Goal: Task Accomplishment & Management: Manage account settings

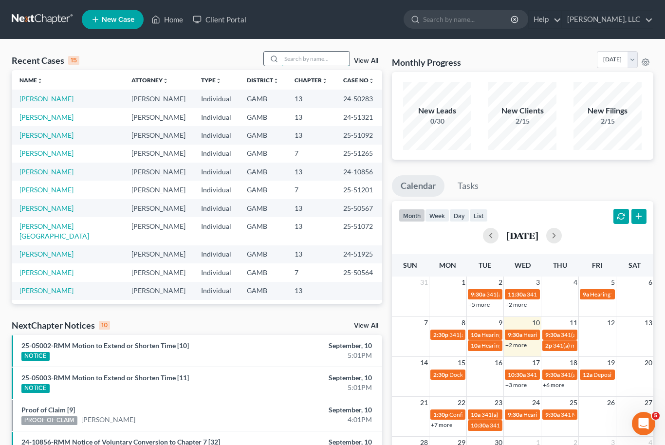
click at [308, 55] on input "search" at bounding box center [315, 59] width 68 height 14
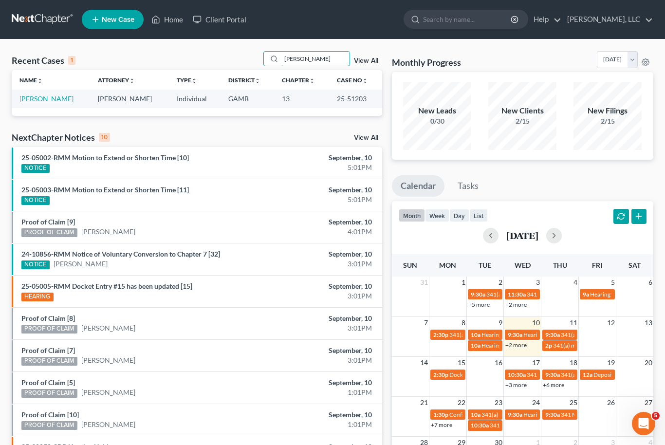
type input "[PERSON_NAME]"
click at [43, 102] on link "[PERSON_NAME]" at bounding box center [46, 98] width 54 height 8
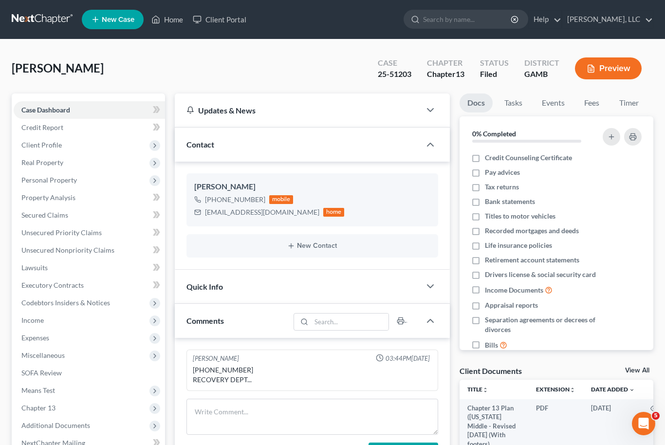
click at [647, 369] on link "View All" at bounding box center [637, 370] width 24 height 7
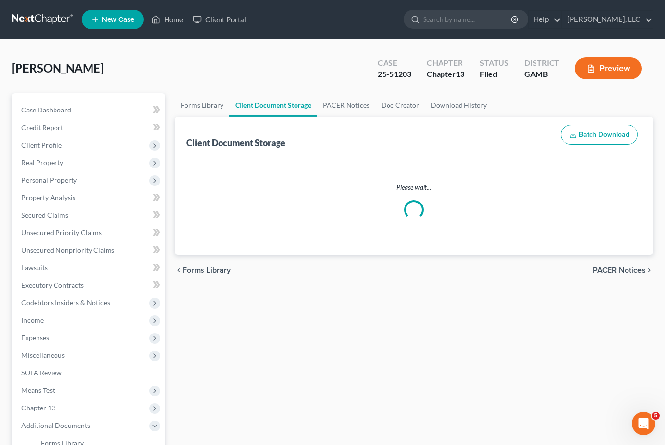
select select "12"
select select "6"
select select "22"
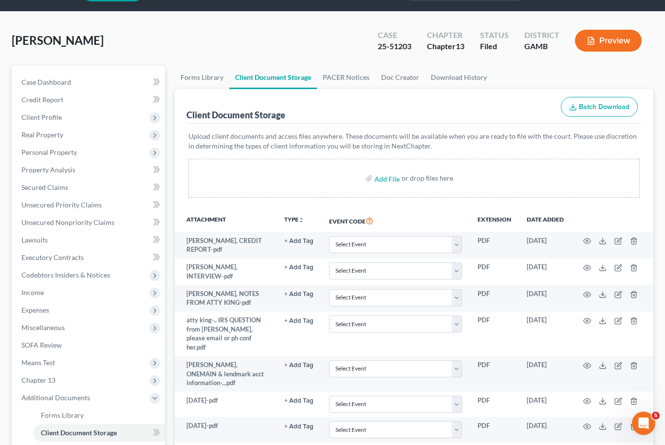
scroll to position [31, 0]
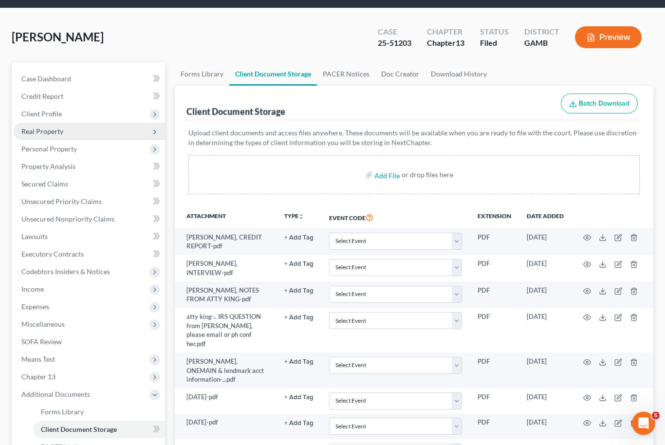
click at [42, 128] on span "Real Property" at bounding box center [42, 132] width 42 height 8
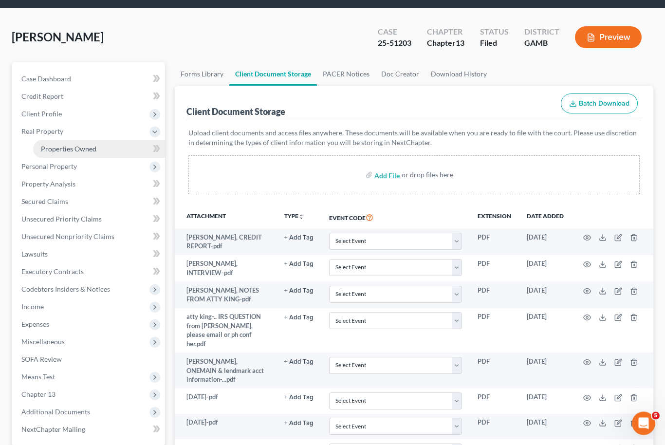
click at [63, 145] on span "Properties Owned" at bounding box center [68, 149] width 55 height 8
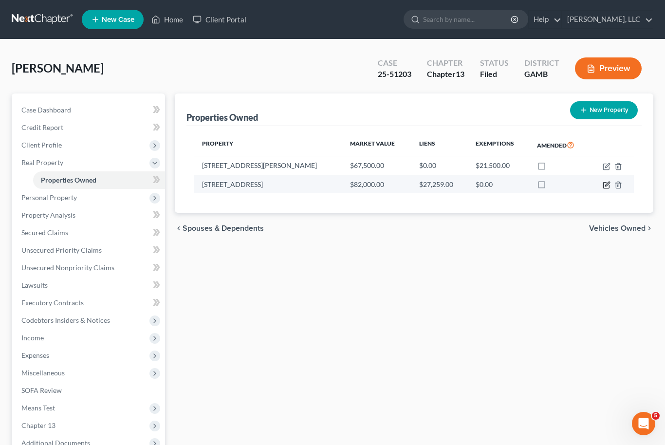
click at [607, 185] on icon "button" at bounding box center [606, 185] width 8 height 8
select select "10"
select select "3"
select select "0"
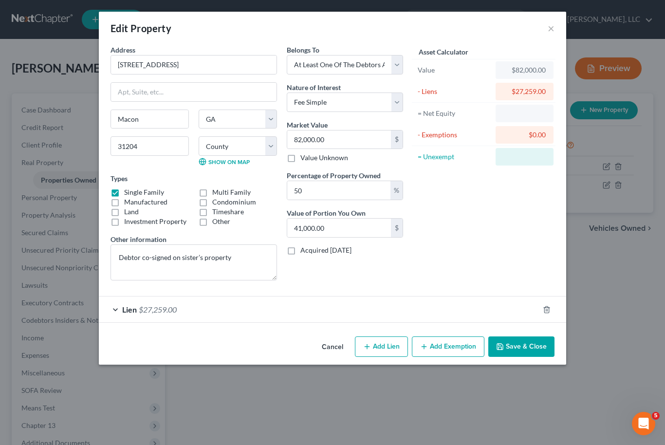
click at [608, 187] on div "Edit Property × Address * [STREET_ADDRESS] Macon State [US_STATE] AK AR AZ CA C…" at bounding box center [332, 222] width 665 height 445
click at [389, 410] on div "Edit Property × Address * [STREET_ADDRESS] [GEOGRAPHIC_DATA] [US_STATE][GEOGRAP…" at bounding box center [332, 222] width 665 height 445
click at [553, 26] on button "×" at bounding box center [550, 28] width 7 height 12
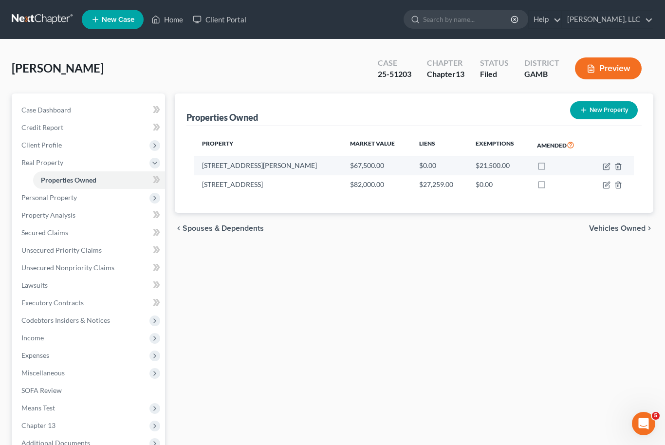
click at [601, 169] on td at bounding box center [611, 165] width 44 height 18
click at [607, 166] on icon "button" at bounding box center [607, 165] width 4 height 4
select select "10"
select select "0"
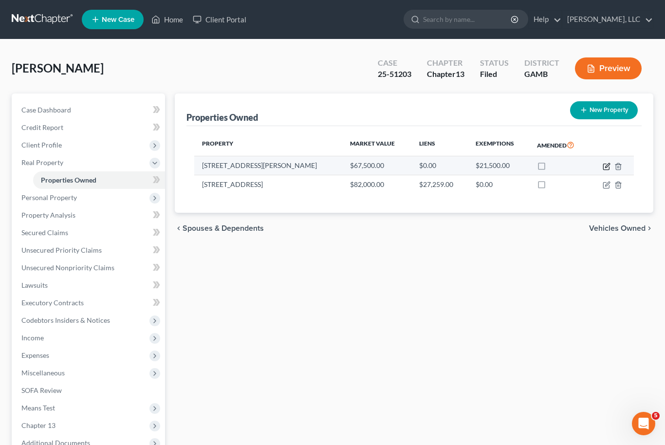
select select "0"
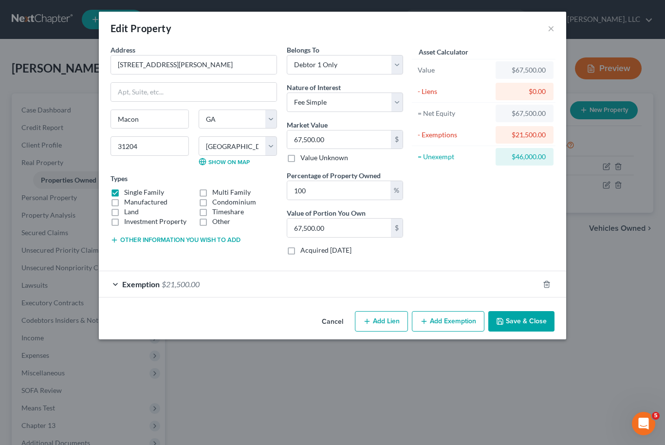
click at [546, 325] on button "Save & Close" at bounding box center [521, 321] width 66 height 20
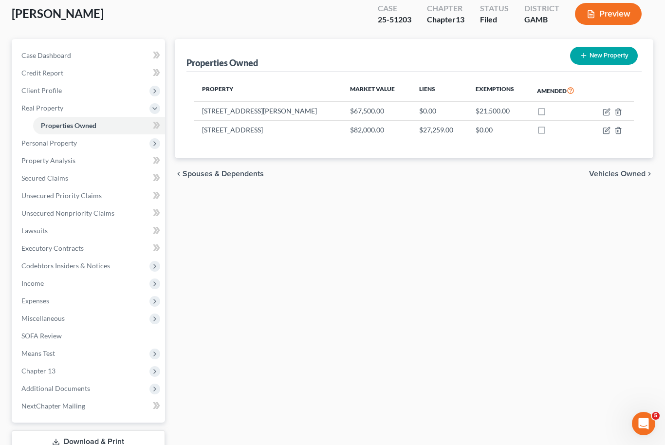
scroll to position [92, 0]
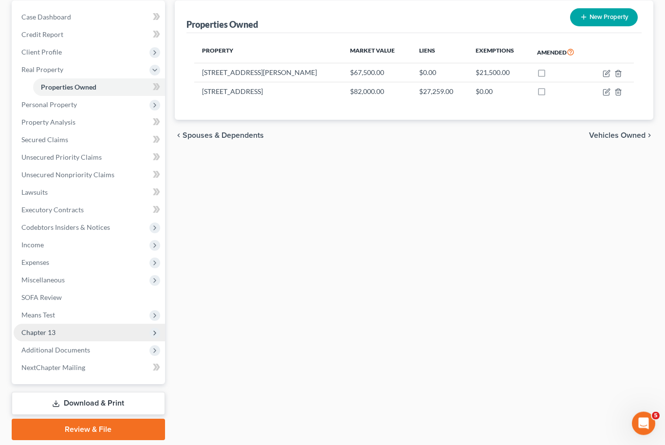
click at [47, 332] on span "Chapter 13" at bounding box center [38, 332] width 34 height 8
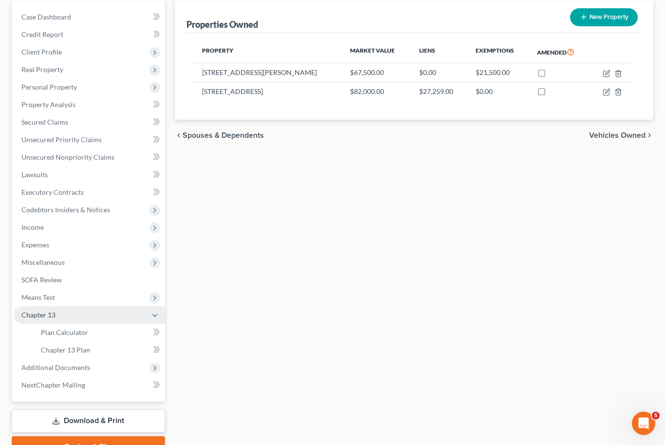
scroll to position [93, 0]
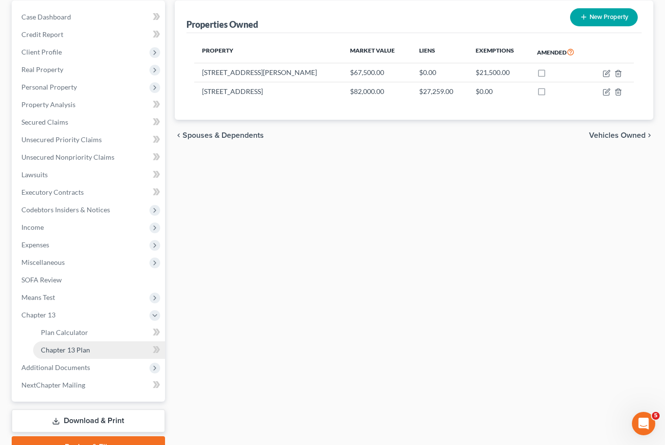
click at [62, 349] on span "Chapter 13 Plan" at bounding box center [65, 350] width 49 height 8
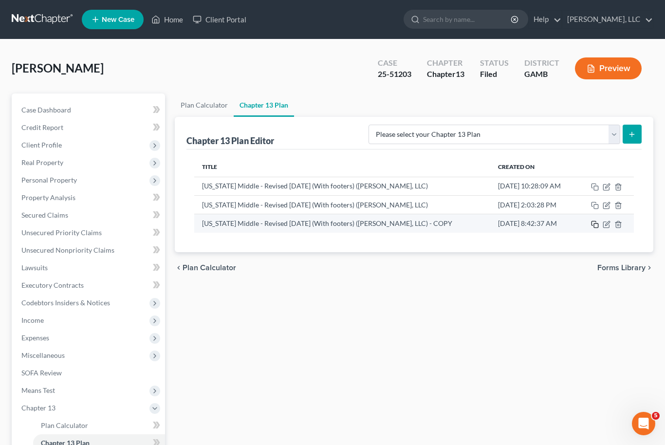
click at [593, 224] on icon "button" at bounding box center [595, 224] width 8 height 8
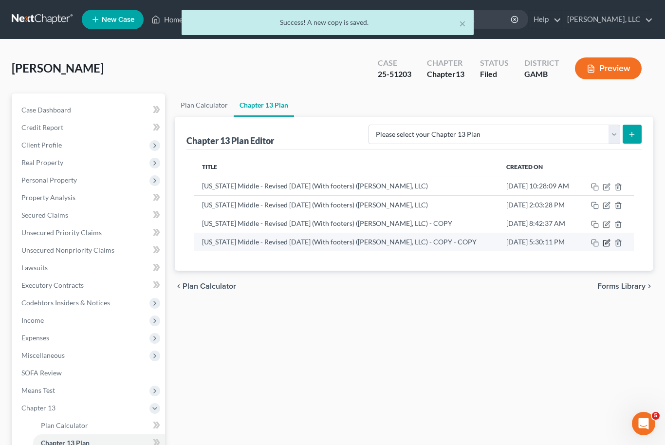
click at [606, 245] on icon "button" at bounding box center [606, 243] width 6 height 6
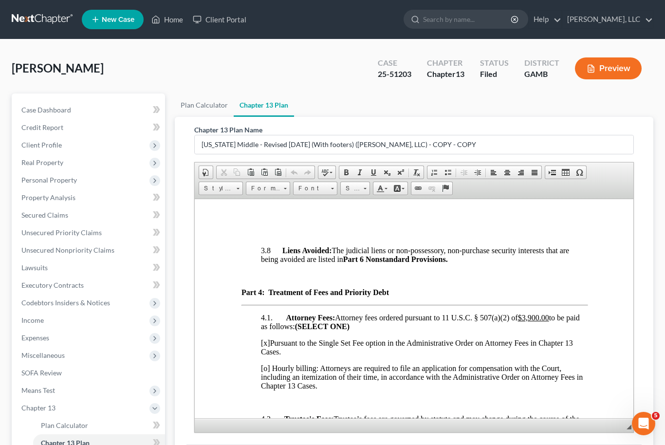
scroll to position [3091, 0]
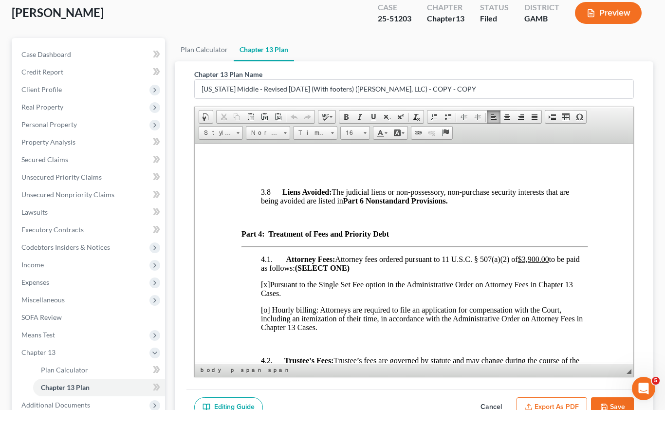
click at [400, 46] on td "[STREET_ADDRESS]" at bounding box center [362, 40] width 75 height 11
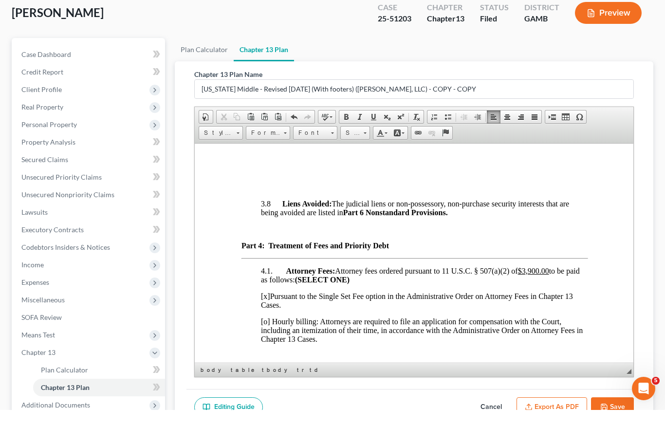
click at [359, 57] on td at bounding box center [362, 52] width 75 height 11
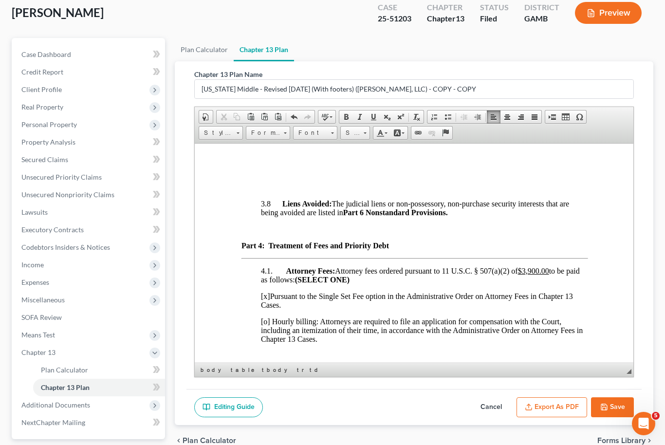
scroll to position [55, 0]
click at [532, 109] on p at bounding box center [423, 104] width 326 height 9
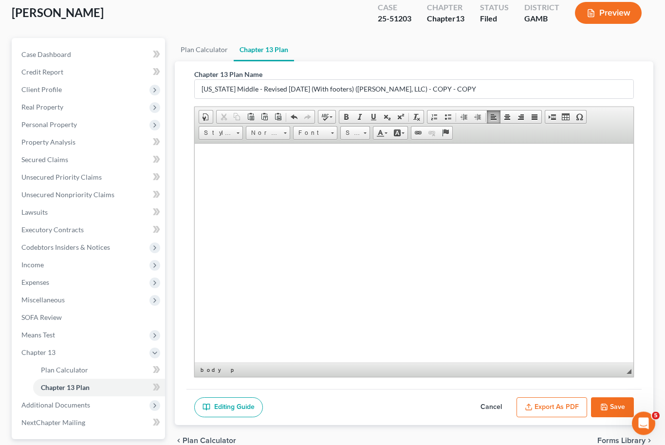
scroll to position [5126, 1]
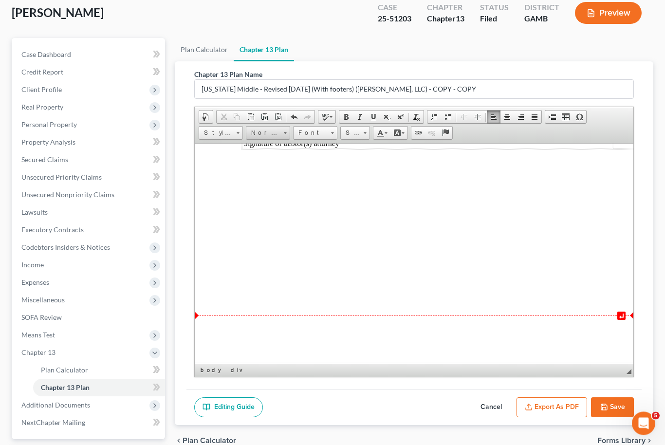
click at [282, 132] on link "Normal (DIV)" at bounding box center [268, 134] width 44 height 14
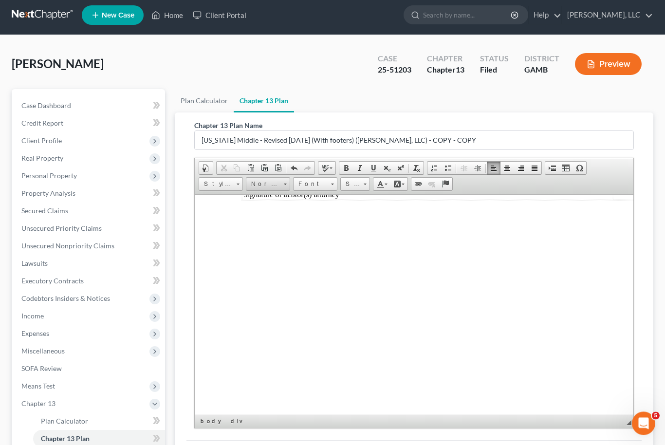
scroll to position [0, 0]
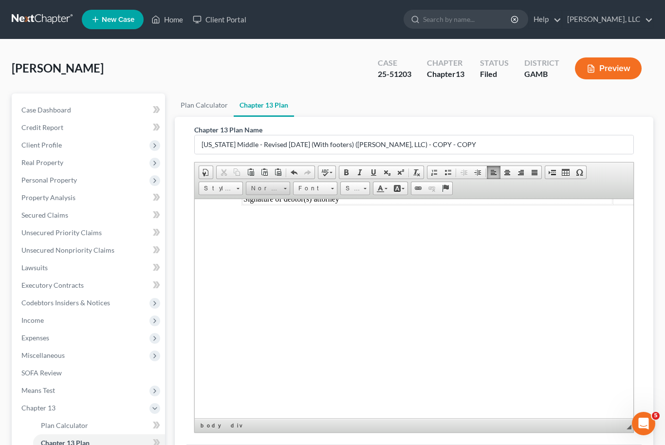
click at [284, 183] on span at bounding box center [285, 186] width 2 height 9
click at [242, 191] on link "Styles" at bounding box center [221, 189] width 44 height 14
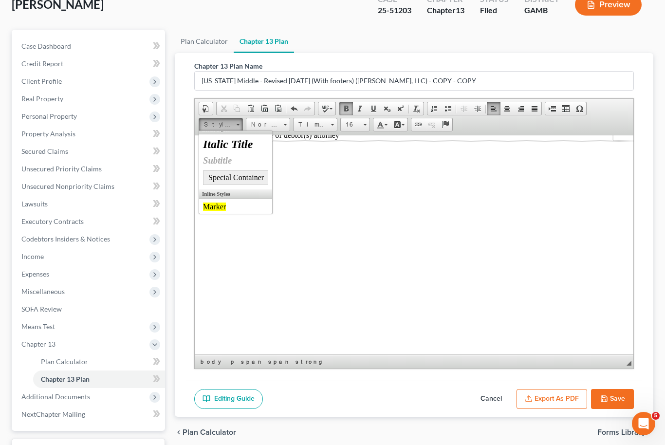
scroll to position [5, 0]
click at [331, 124] on span at bounding box center [332, 124] width 3 height 1
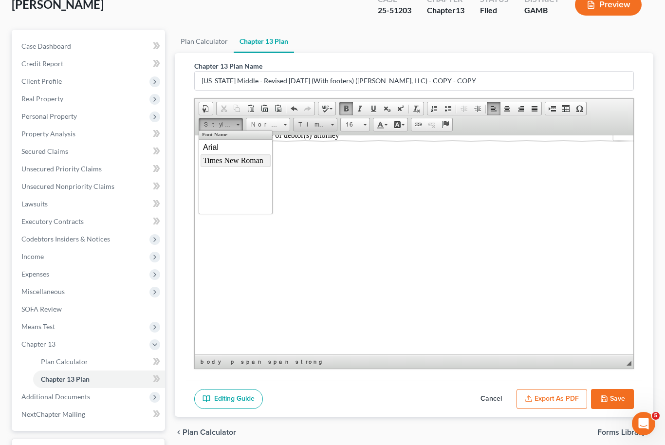
scroll to position [0, 0]
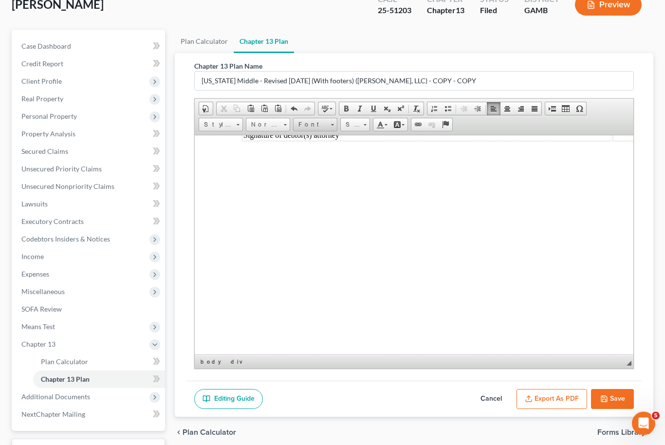
click at [336, 125] on link "Font" at bounding box center [315, 125] width 44 height 14
click at [342, 164] on span "Times New Roman" at bounding box center [327, 161] width 60 height 8
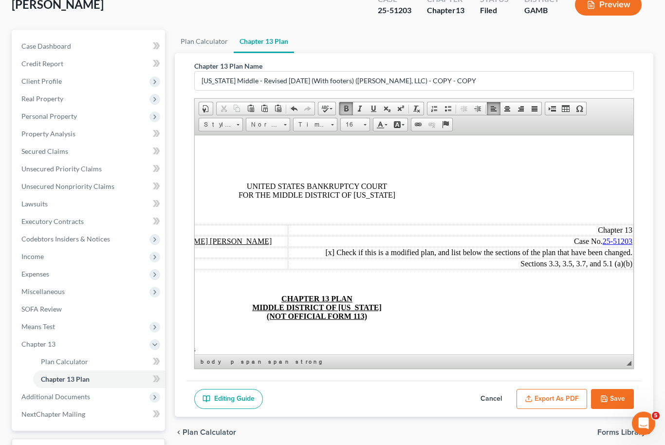
scroll to position [0, 97]
click at [611, 267] on td "Sections 3.3, 3.5, 3.7, and 5.1 (a)(b)" at bounding box center [460, 263] width 345 height 11
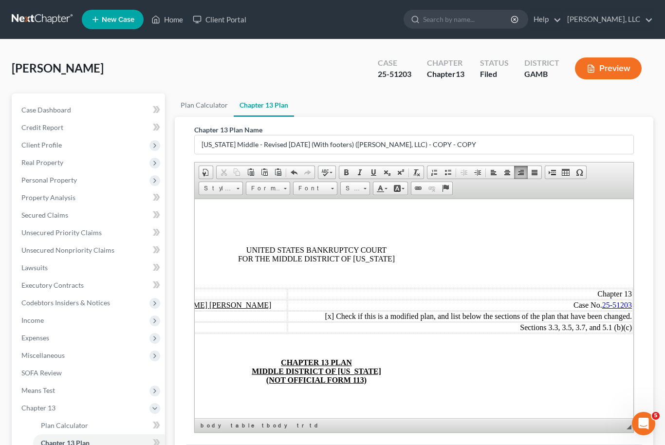
scroll to position [0, 98]
click at [602, 332] on td "Sections 3.3, 3.5, 3.7, and 5.1 (b)(c)" at bounding box center [459, 327] width 345 height 11
click at [624, 332] on td "Sections 3.3, 3.5, 3.7, 5.1 (b)(c)" at bounding box center [459, 327] width 345 height 11
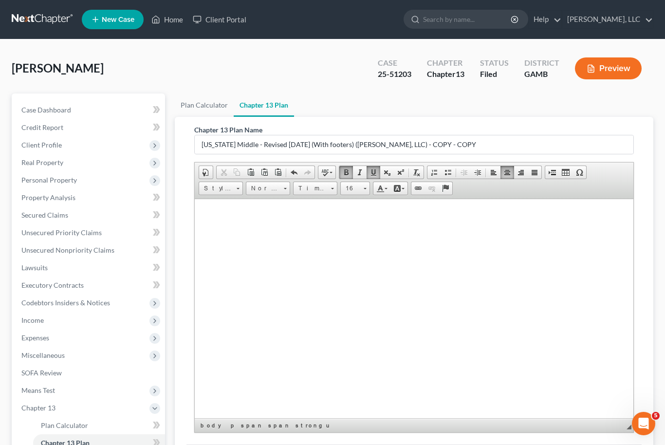
scroll to position [5243, 0]
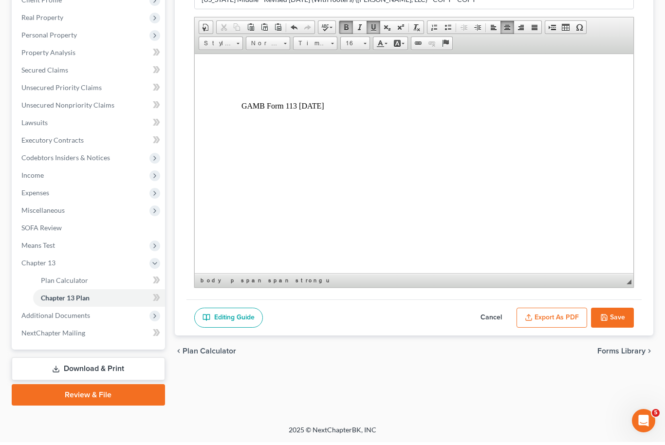
click at [556, 311] on button "Export as PDF" at bounding box center [551, 320] width 71 height 20
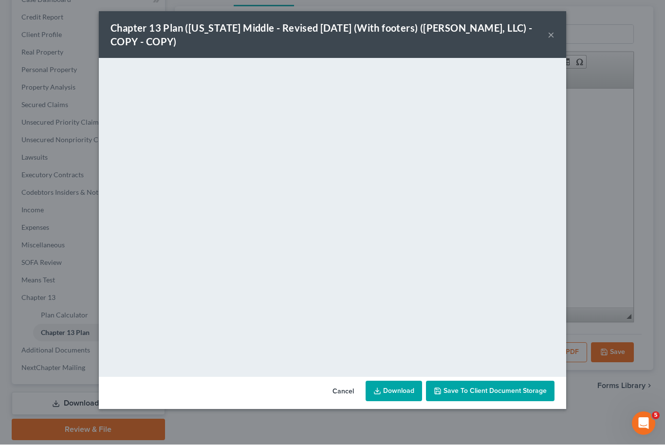
click at [400, 393] on link "Download" at bounding box center [393, 391] width 56 height 20
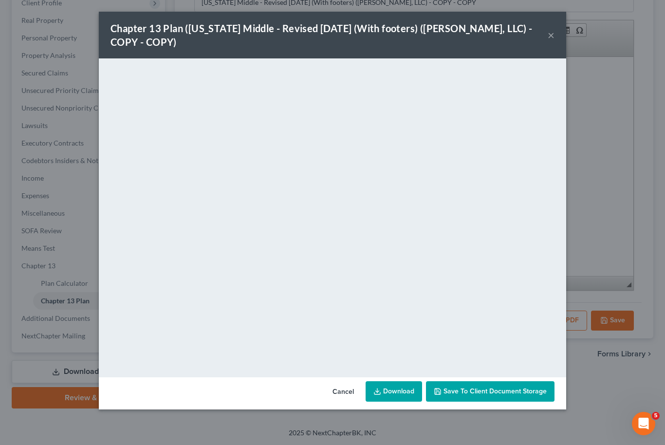
click at [527, 385] on button "Save to Client Document Storage" at bounding box center [490, 391] width 128 height 20
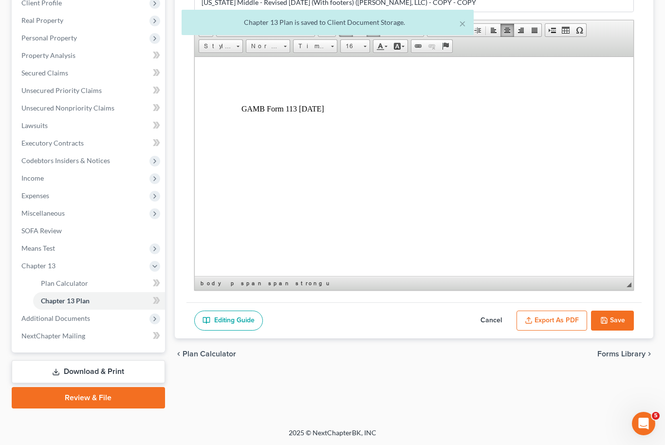
click at [619, 323] on button "Save" at bounding box center [612, 320] width 43 height 20
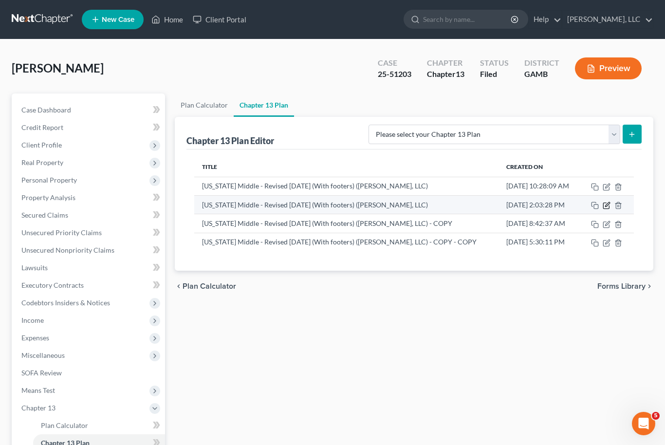
click at [609, 204] on icon "button" at bounding box center [606, 205] width 8 height 8
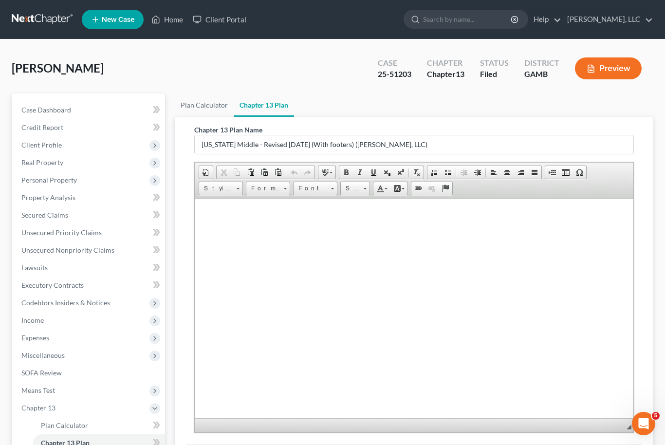
scroll to position [5186, 0]
click at [554, 117] on div "Chapter 13 Plan Name [US_STATE] Middle - Revised [DATE] (With footers) ([PERSON…" at bounding box center [413, 281] width 455 height 328
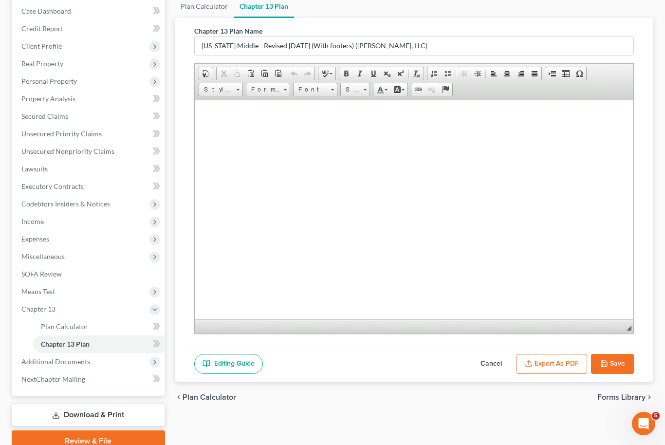
scroll to position [110, 0]
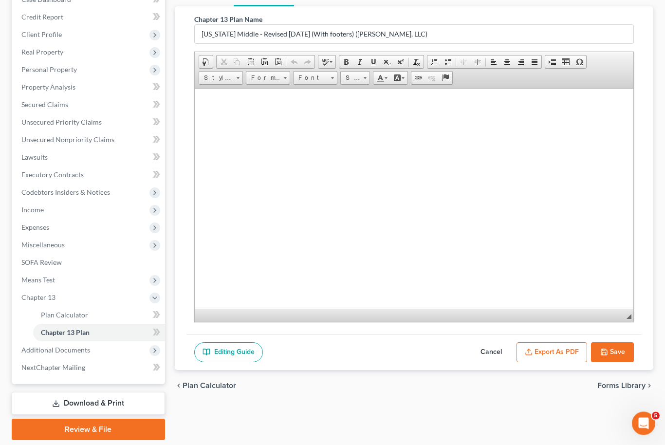
click at [619, 358] on button "Save" at bounding box center [612, 353] width 43 height 20
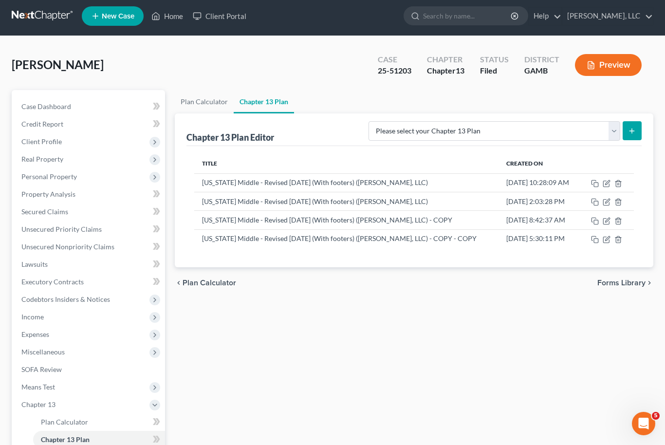
scroll to position [0, 0]
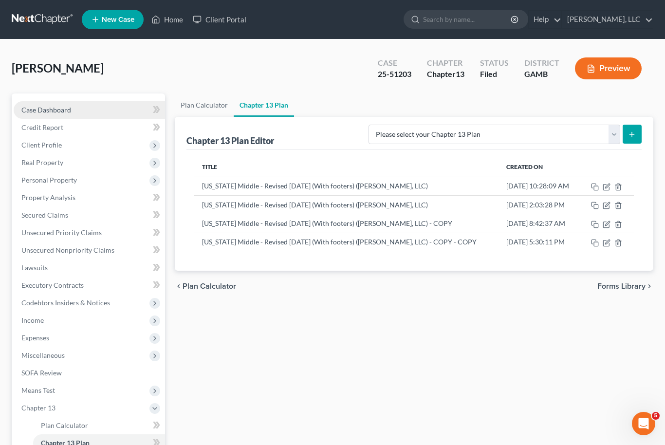
click at [50, 103] on link "Case Dashboard" at bounding box center [89, 110] width 151 height 18
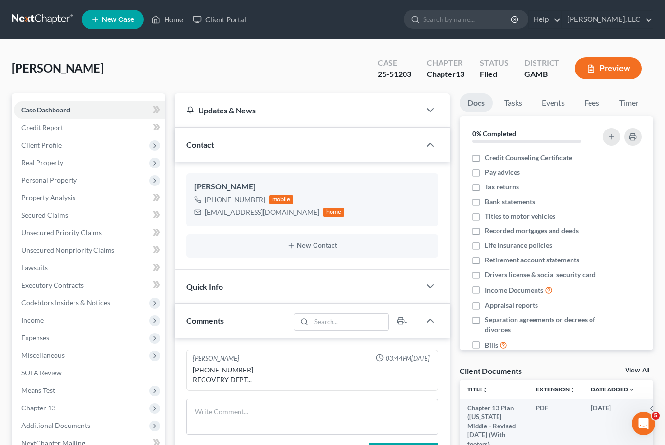
click at [641, 371] on link "View All" at bounding box center [637, 370] width 24 height 7
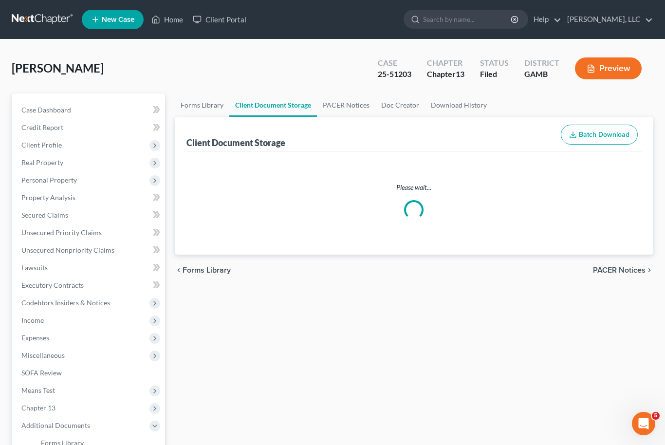
select select "12"
select select "6"
select select "22"
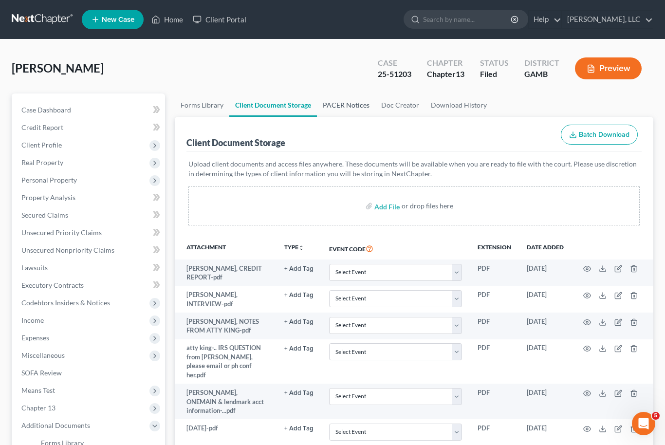
click at [349, 109] on link "PACER Notices" at bounding box center [346, 104] width 58 height 23
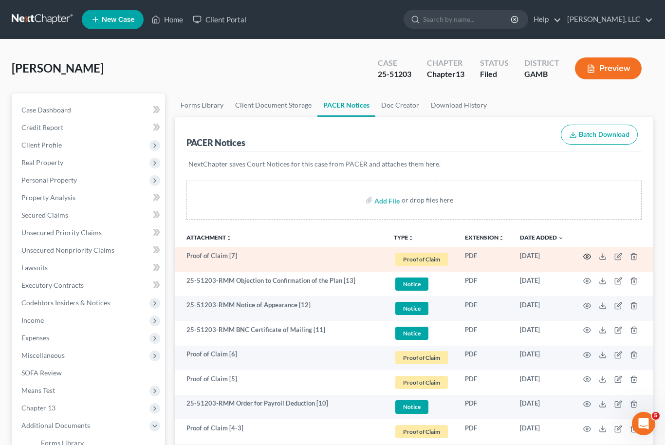
click at [590, 253] on icon "button" at bounding box center [587, 257] width 8 height 8
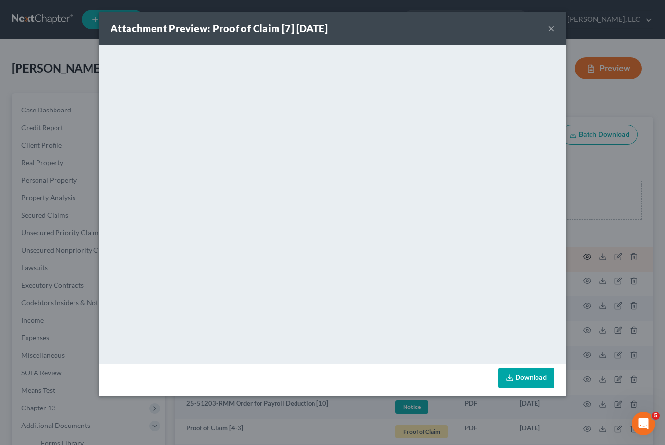
click at [550, 27] on button "×" at bounding box center [550, 28] width 7 height 12
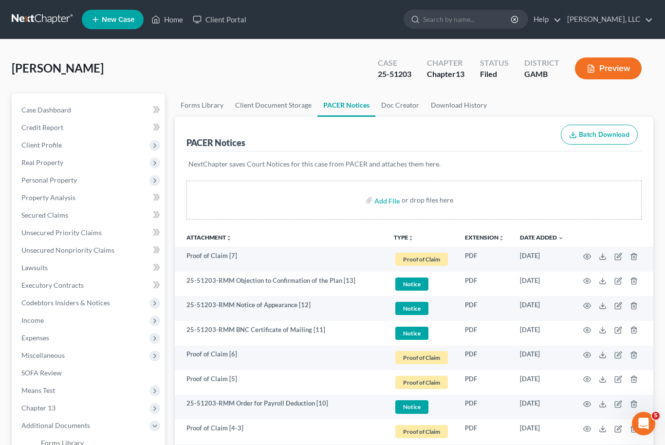
scroll to position [14, 0]
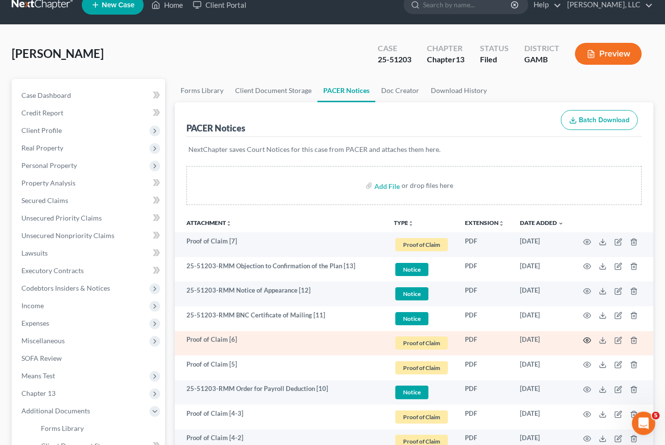
click at [587, 338] on icon "button" at bounding box center [586, 340] width 7 height 5
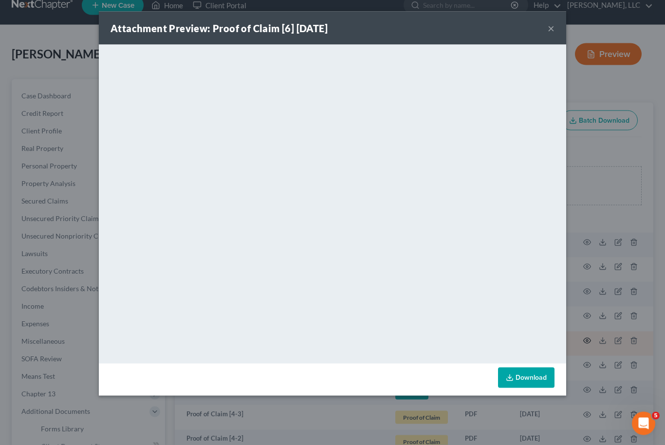
scroll to position [15, 0]
click at [553, 25] on button "×" at bounding box center [550, 28] width 7 height 12
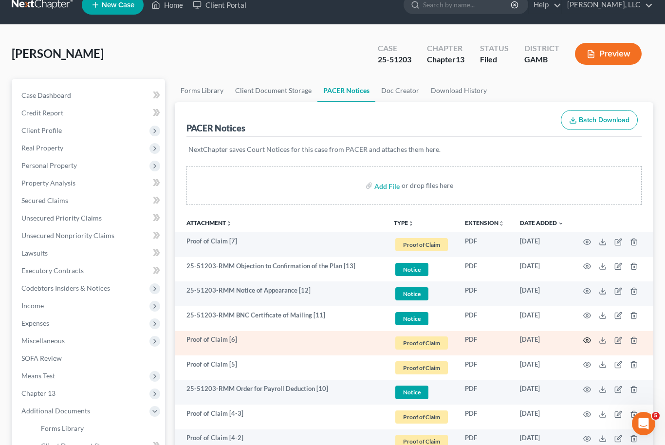
click at [585, 338] on icon "button" at bounding box center [587, 340] width 8 height 8
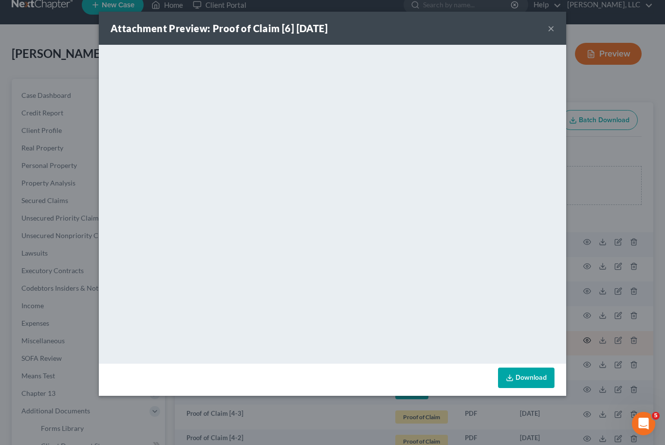
click at [554, 27] on button "×" at bounding box center [550, 28] width 7 height 12
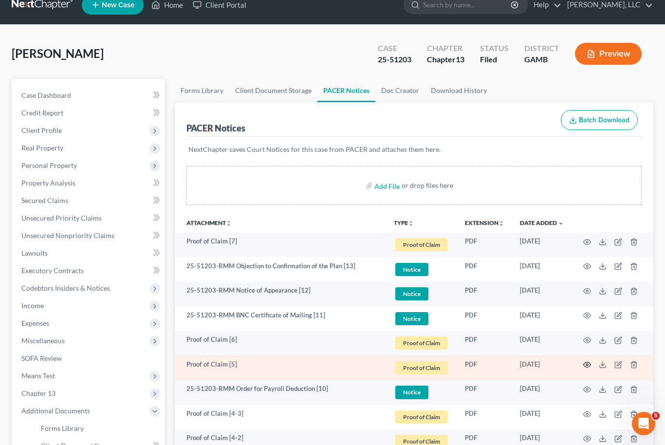
click at [586, 367] on icon "button" at bounding box center [587, 365] width 8 height 8
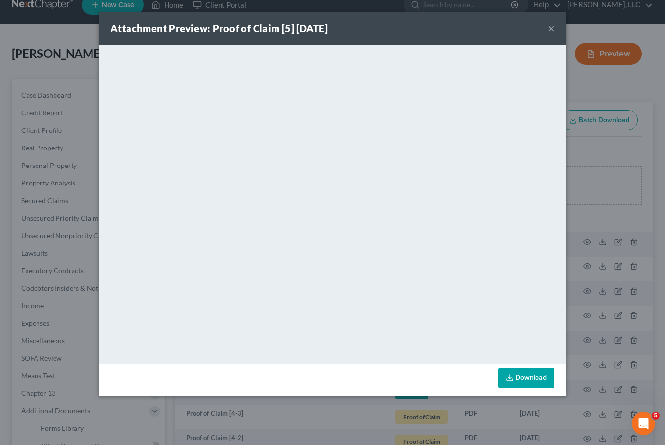
click at [553, 22] on button "×" at bounding box center [550, 28] width 7 height 12
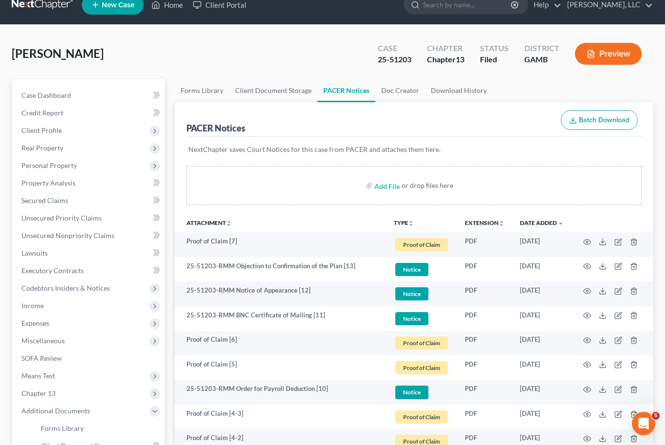
scroll to position [263, 0]
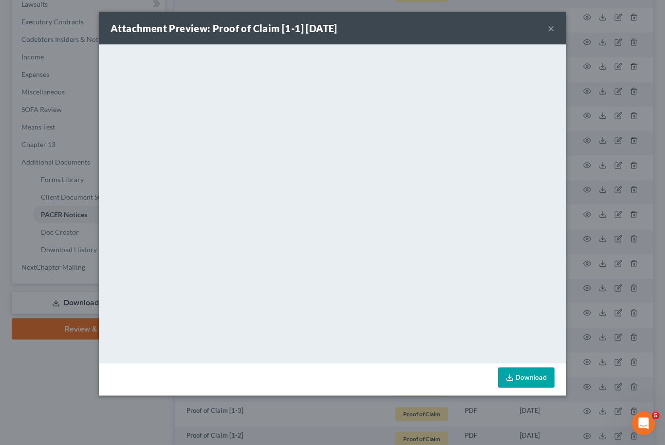
scroll to position [331, 0]
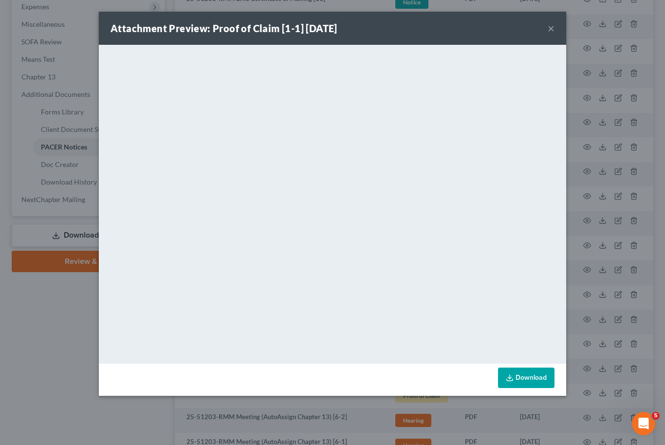
click at [553, 26] on button "×" at bounding box center [550, 28] width 7 height 12
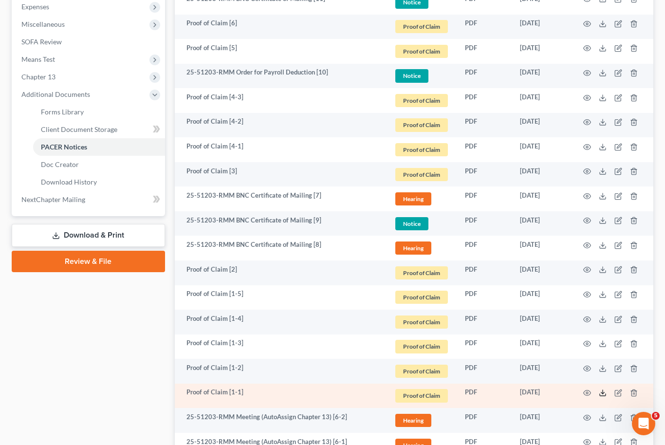
click at [606, 389] on icon at bounding box center [603, 393] width 8 height 8
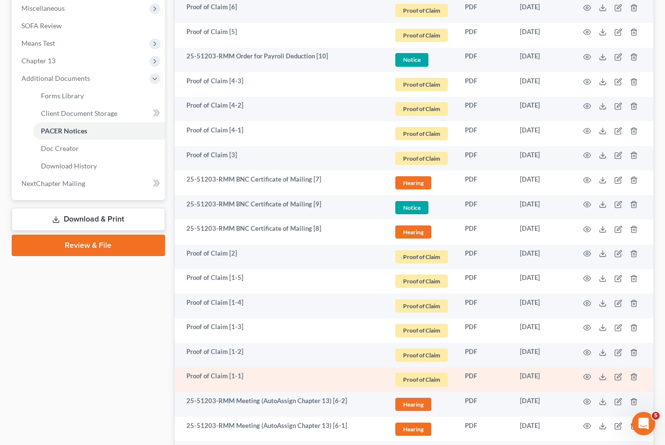
click at [609, 371] on td at bounding box center [612, 379] width 82 height 25
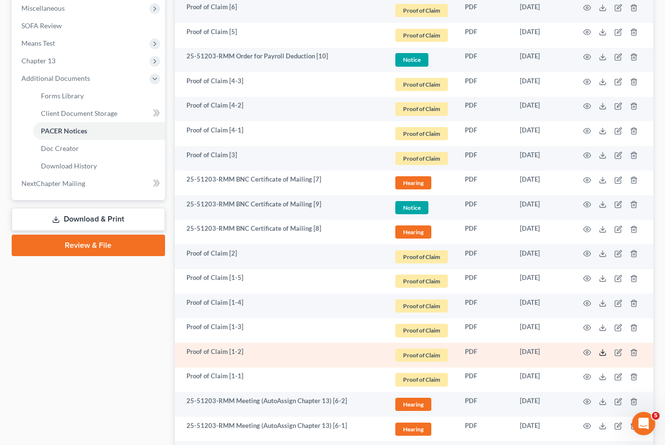
click at [604, 349] on icon at bounding box center [603, 352] width 8 height 8
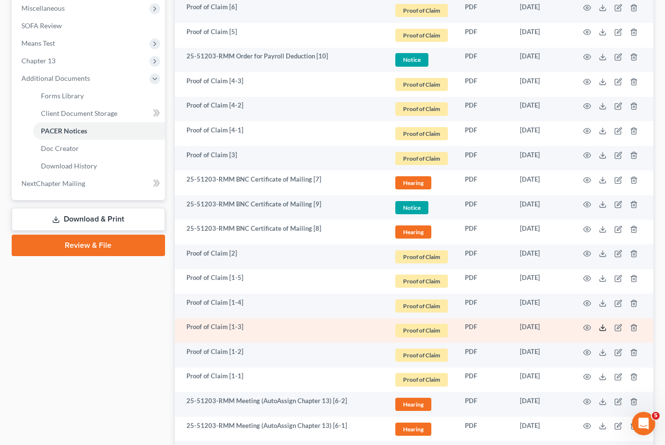
click at [602, 325] on line at bounding box center [602, 327] width 0 height 4
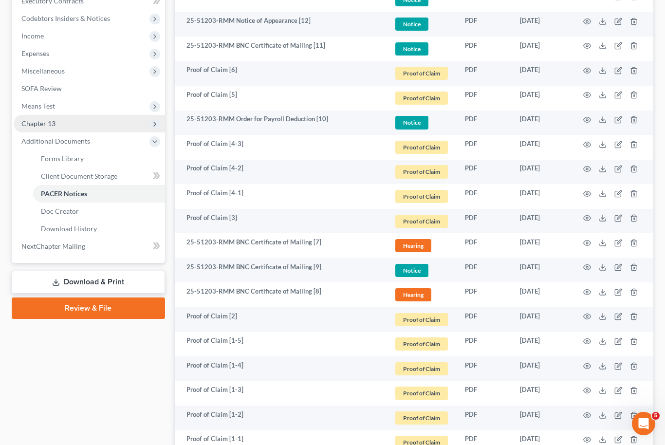
click at [109, 125] on span "Chapter 13" at bounding box center [89, 124] width 151 height 18
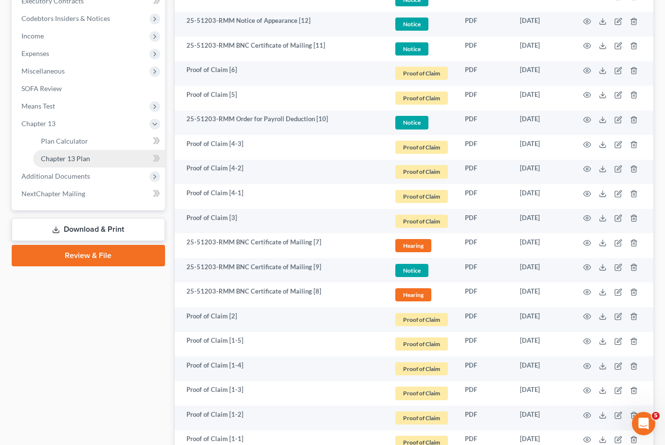
click at [107, 162] on link "Chapter 13 Plan" at bounding box center [99, 159] width 132 height 18
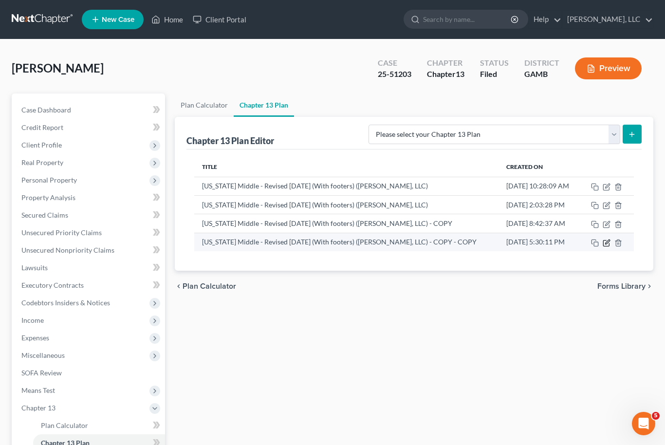
click at [608, 243] on icon "button" at bounding box center [606, 243] width 8 height 8
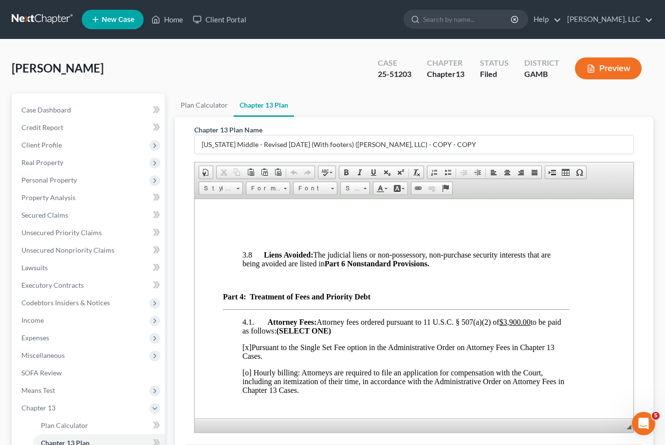
scroll to position [3105, 18]
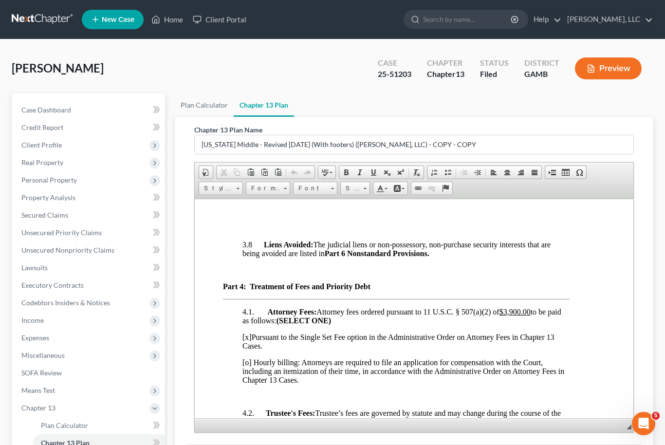
click at [305, 98] on td "Bank of America" at bounding box center [265, 93] width 82 height 11
click at [356, 87] on td "[STREET_ADDRESS][PERSON_NAME]" at bounding box center [375, 81] width 137 height 11
click at [586, 361] on html "UNITED STATES BANKRUPTCY COURT FOR THE MIDDLE DISTRICT OF [US_STATE] DEBTOR Cha…" at bounding box center [395, 13] width 439 height 5841
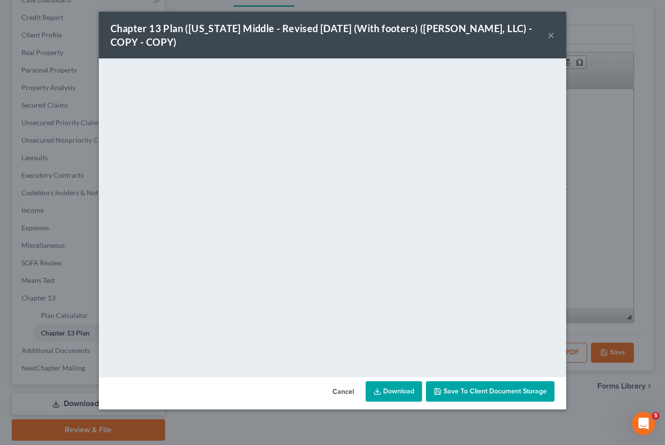
click at [388, 388] on link "Download" at bounding box center [393, 391] width 56 height 20
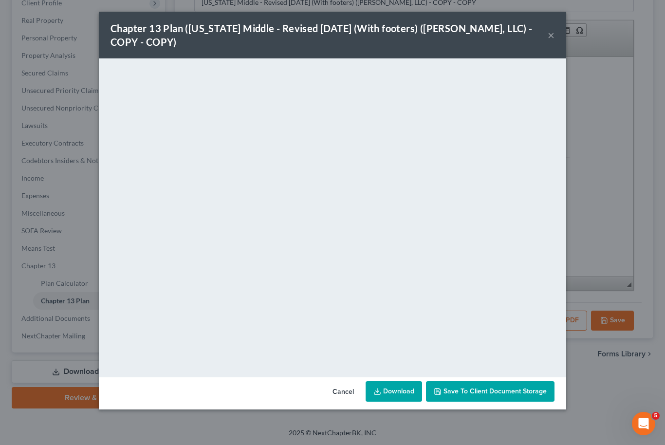
click at [531, 396] on button "Save to Client Document Storage" at bounding box center [490, 391] width 128 height 20
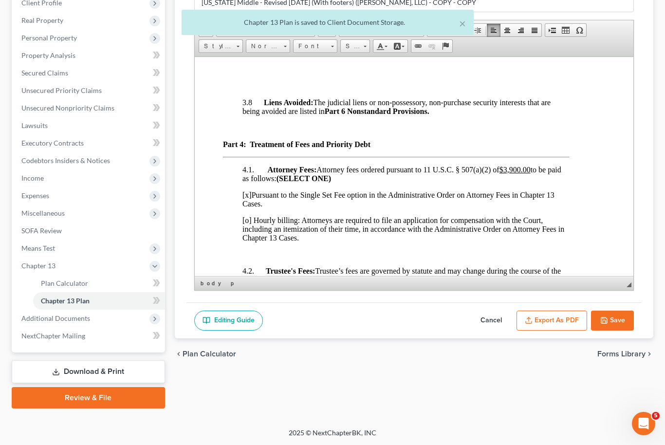
click at [628, 323] on button "Save" at bounding box center [612, 320] width 43 height 20
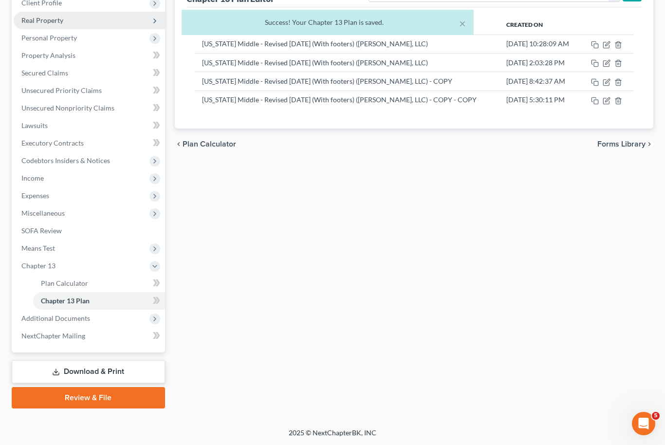
click at [47, 29] on span "Real Property" at bounding box center [89, 21] width 151 height 18
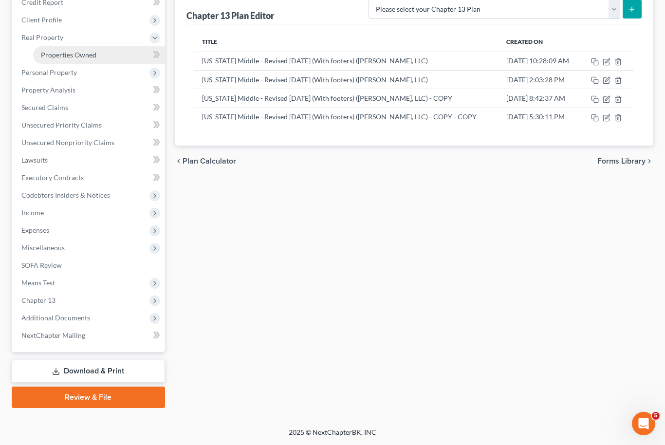
scroll to position [9, 0]
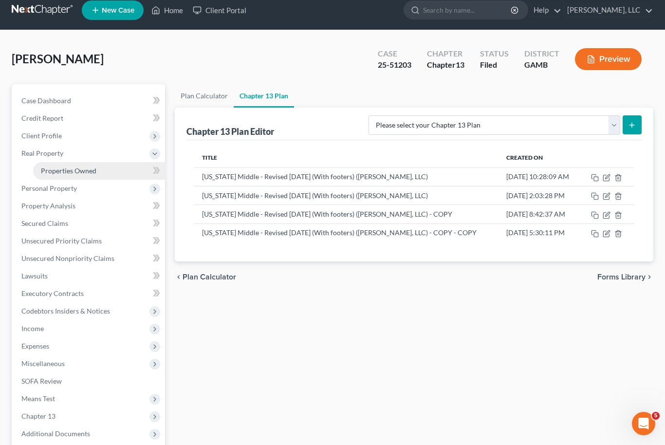
click at [65, 176] on link "Properties Owned" at bounding box center [99, 171] width 132 height 18
